Goal: Transaction & Acquisition: Download file/media

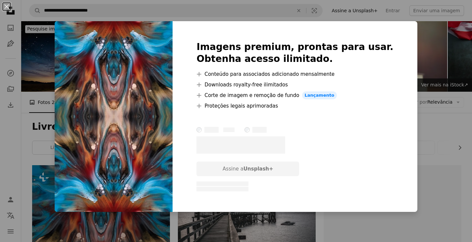
scroll to position [133, 0]
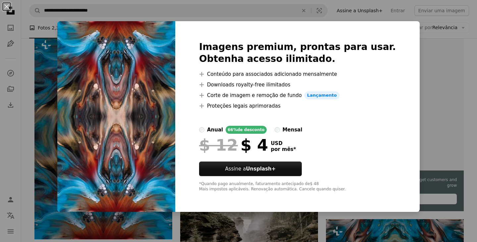
click at [34, 150] on div "An X shape Imagens premium, prontas para usar. Obtenha acesso ilimitado. A plus…" at bounding box center [238, 121] width 477 height 242
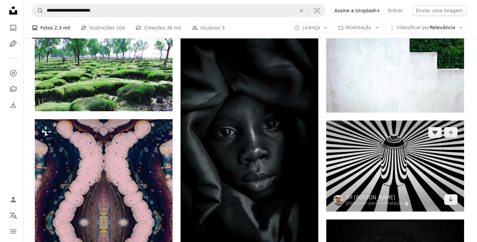
scroll to position [497, 0]
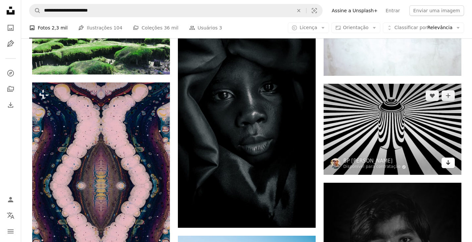
click at [447, 166] on icon "Arrow pointing down" at bounding box center [448, 163] width 5 height 8
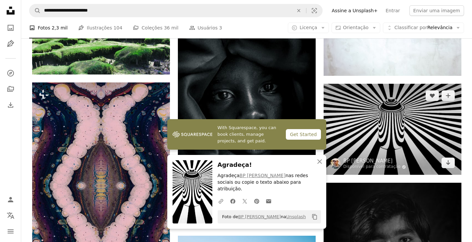
click at [404, 122] on img at bounding box center [393, 129] width 138 height 91
